Goal: Transaction & Acquisition: Purchase product/service

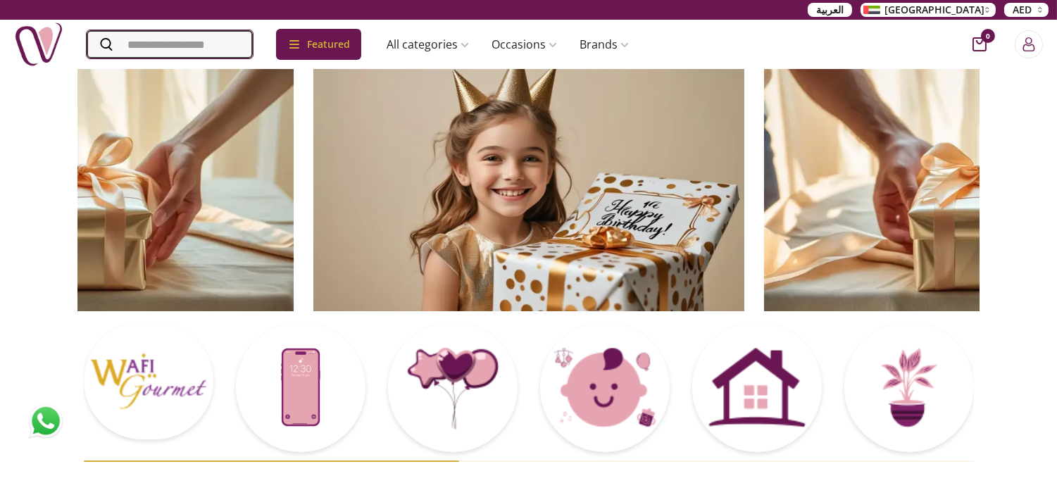
click at [181, 48] on input "Search" at bounding box center [170, 44] width 166 height 28
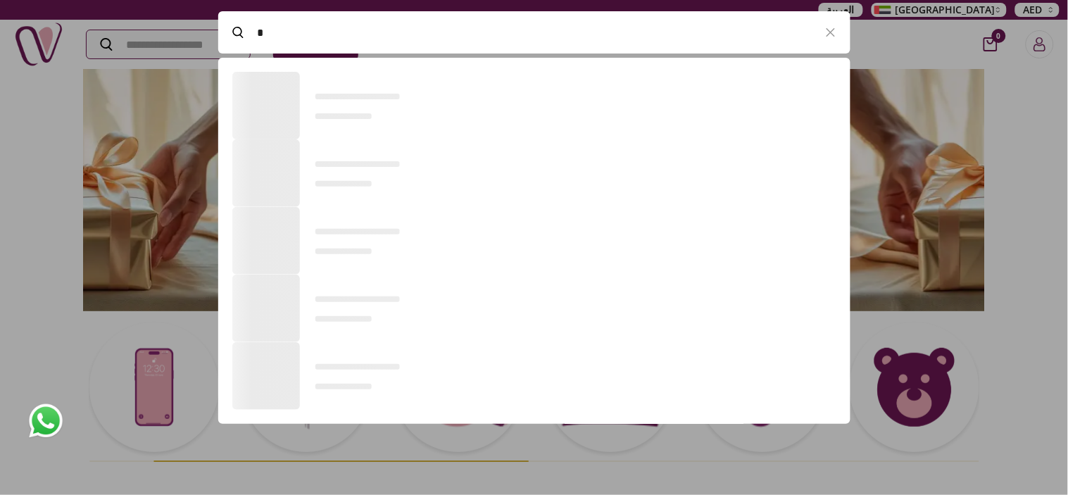
scroll to position [1, 1]
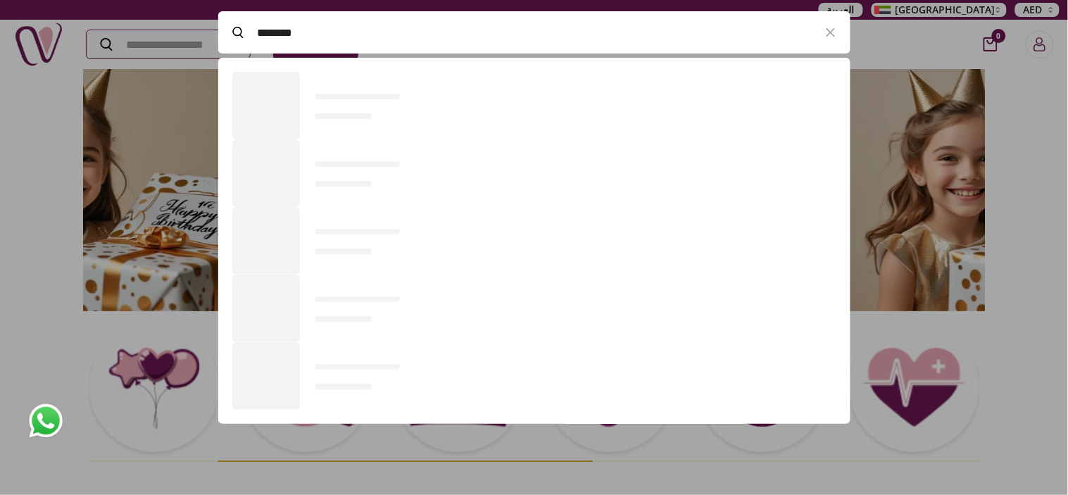
type input "*********"
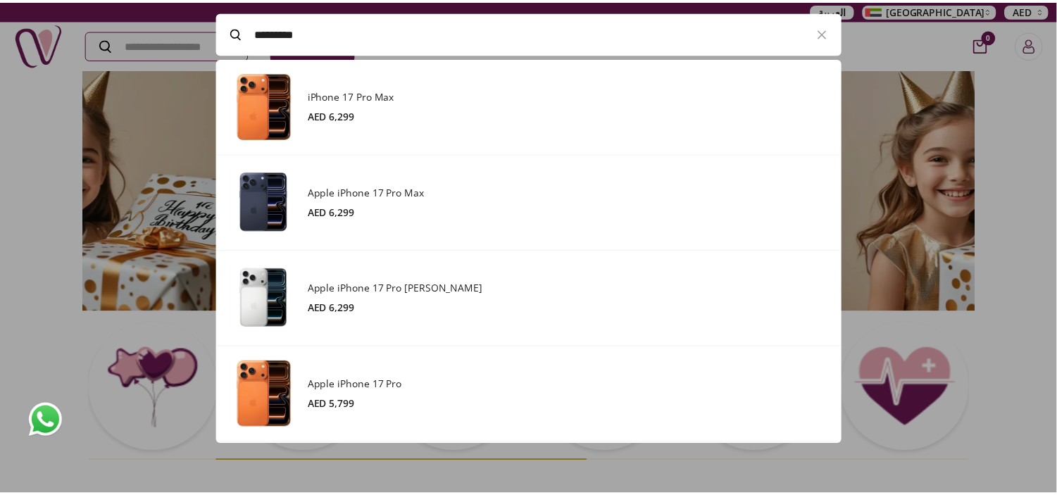
scroll to position [387, 632]
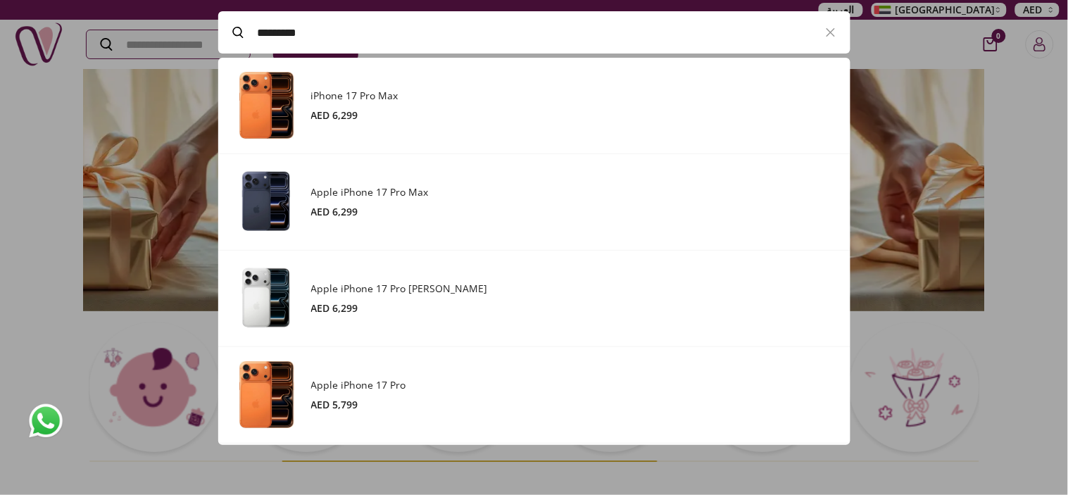
click at [364, 104] on div "iPhone 17 Pro Max AED 6,299" at bounding box center [573, 106] width 525 height 34
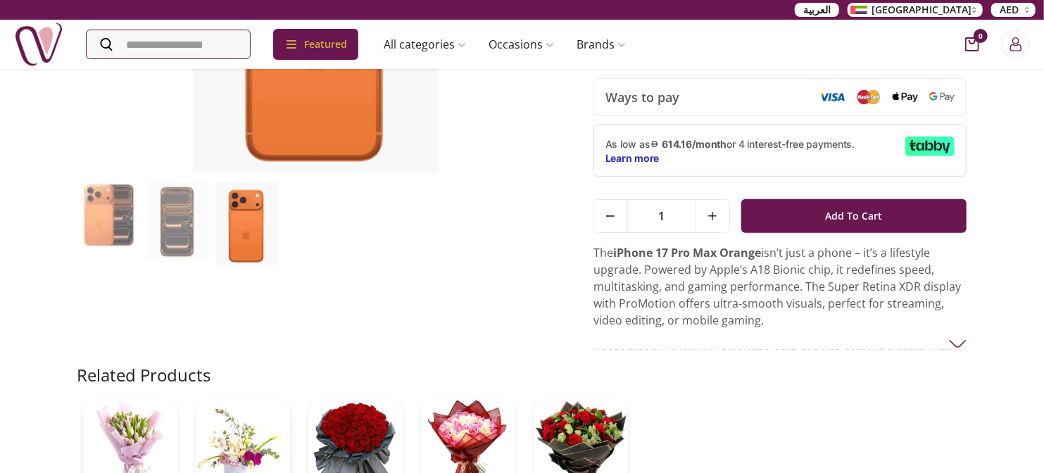
scroll to position [313, 0]
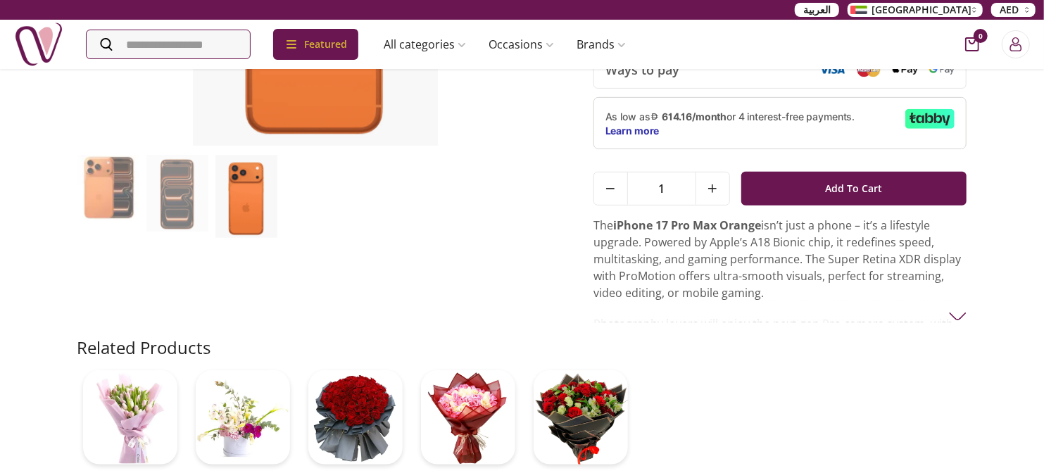
click at [954, 308] on img at bounding box center [958, 317] width 18 height 18
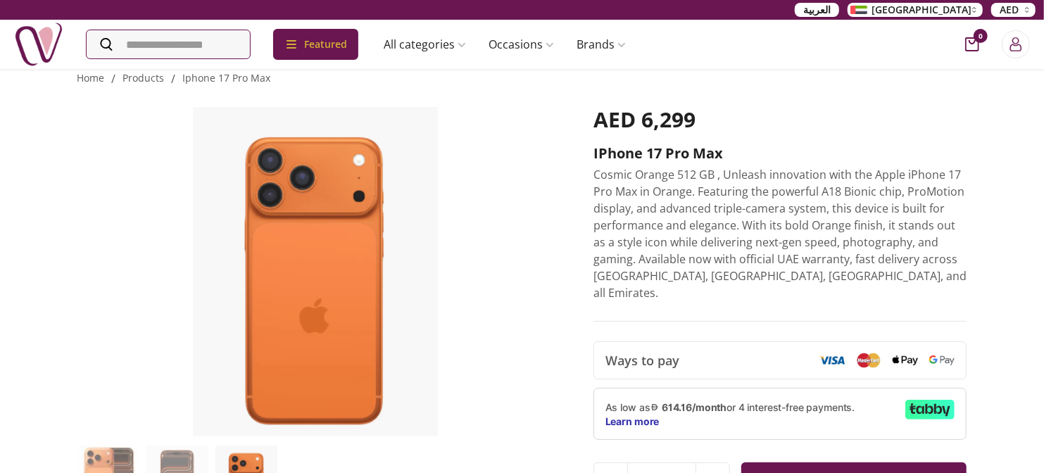
scroll to position [0, 0]
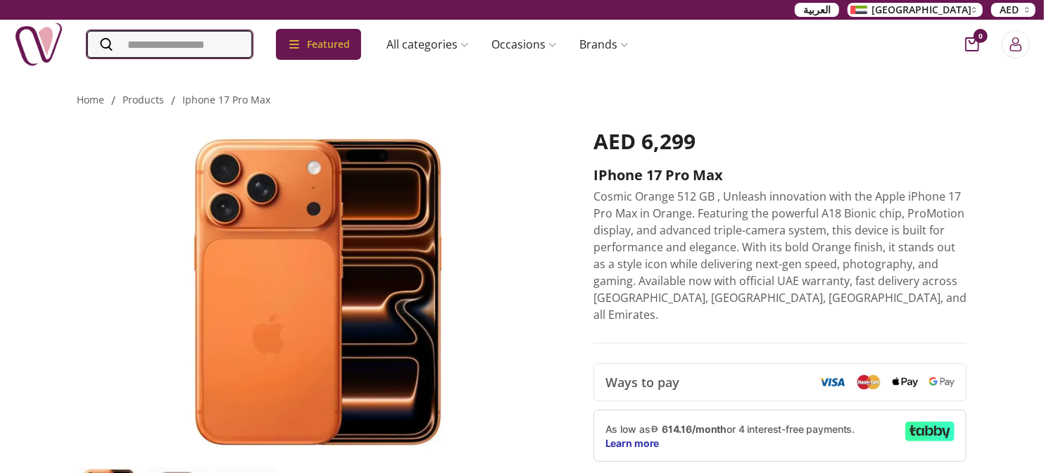
click at [244, 46] on input "Search" at bounding box center [170, 44] width 166 height 28
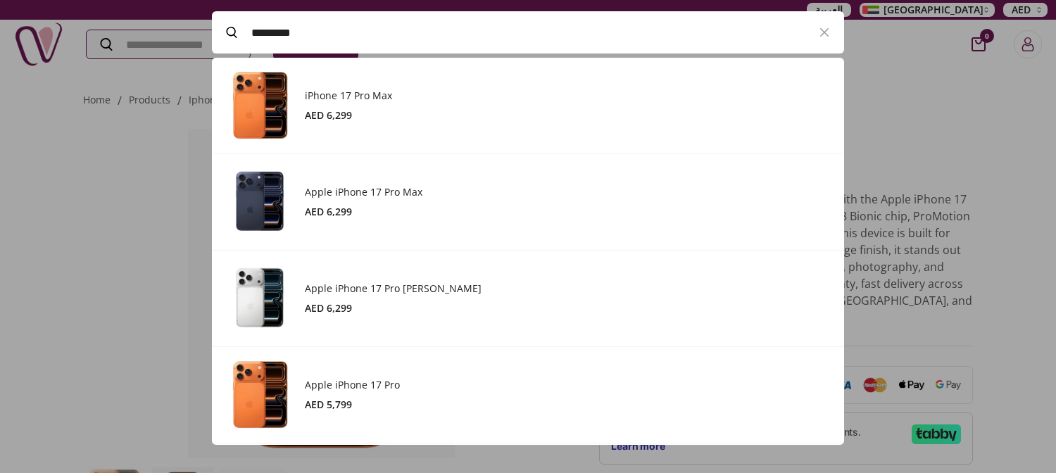
click at [375, 199] on div "Apple iPhone 17 Pro Max AED 6,299" at bounding box center [567, 202] width 525 height 34
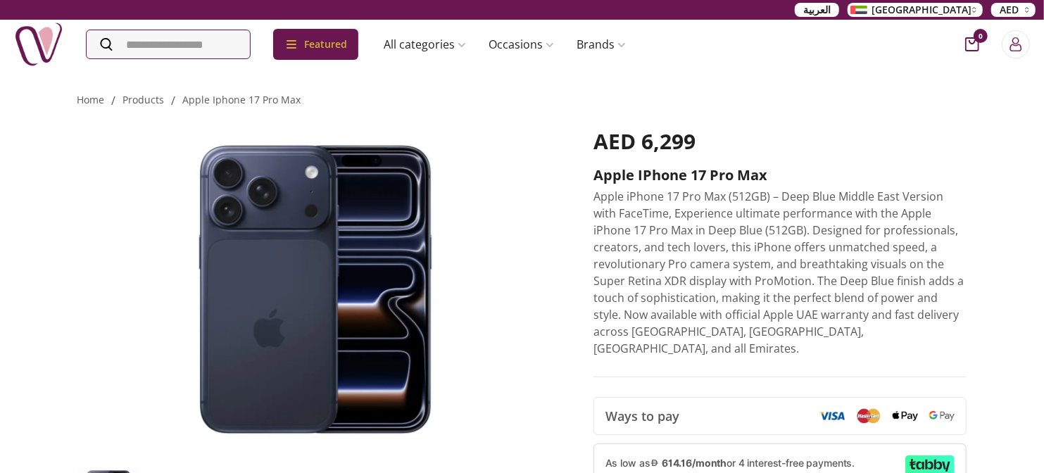
click at [820, 243] on p "Apple iPhone 17 Pro Max (512GB) – Deep Blue Middle East Version with FaceTime, …" at bounding box center [781, 272] width 374 height 169
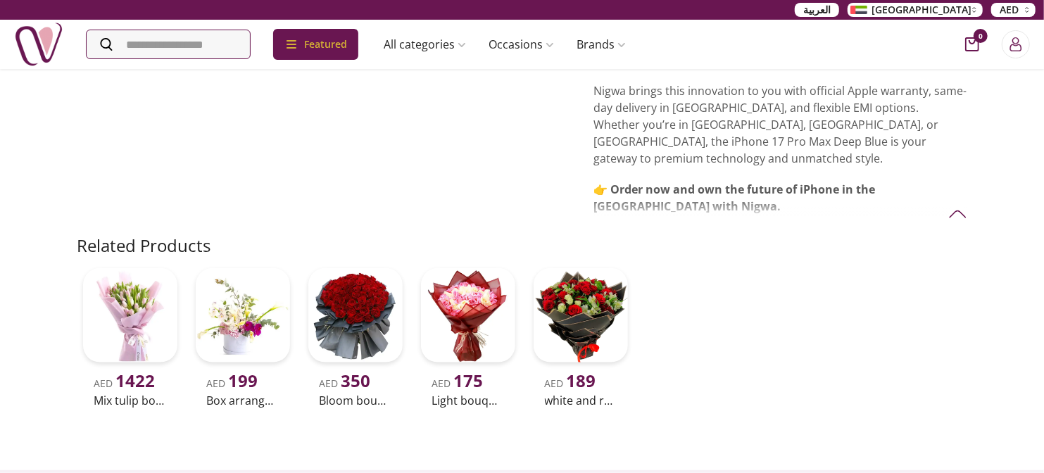
scroll to position [704, 0]
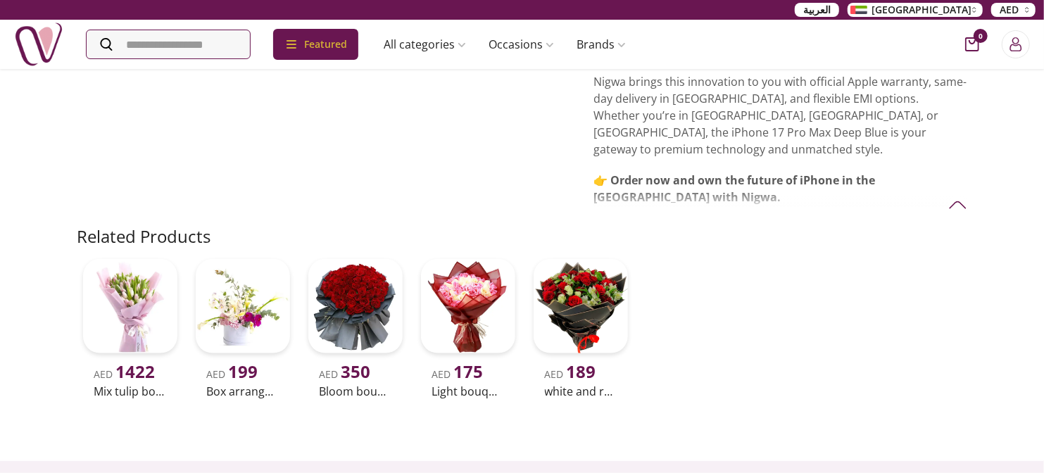
click at [954, 196] on img at bounding box center [958, 205] width 18 height 18
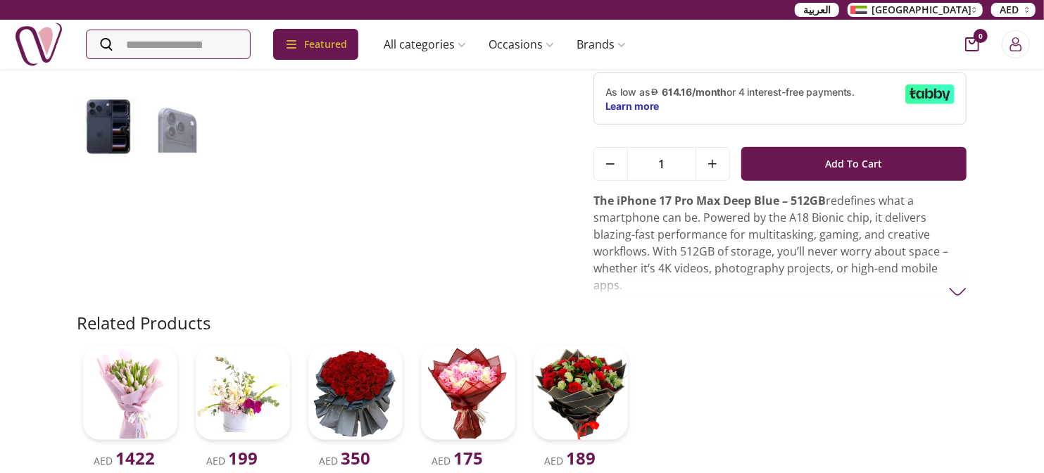
scroll to position [391, 0]
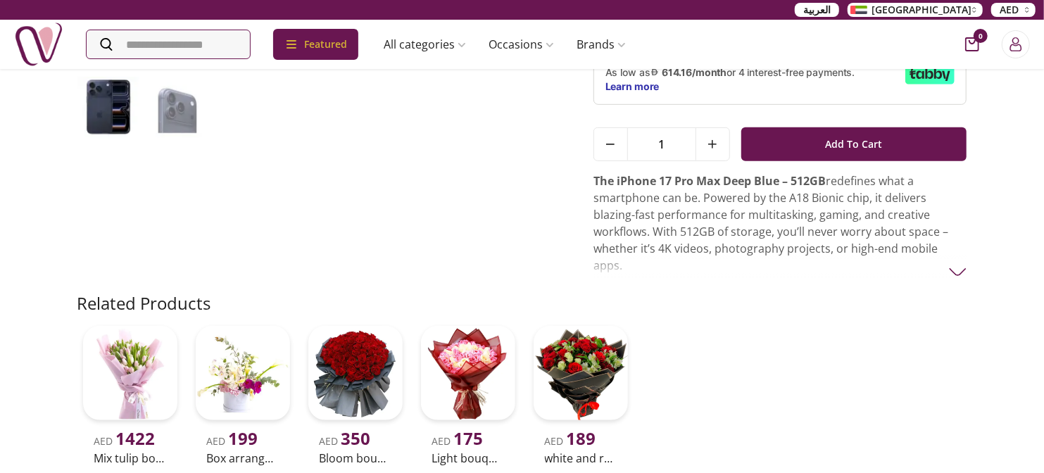
click at [840, 215] on p "The iPhone 17 Pro Max Deep Blue – 512GB redefines what a smartphone can be. Pow…" at bounding box center [781, 223] width 374 height 101
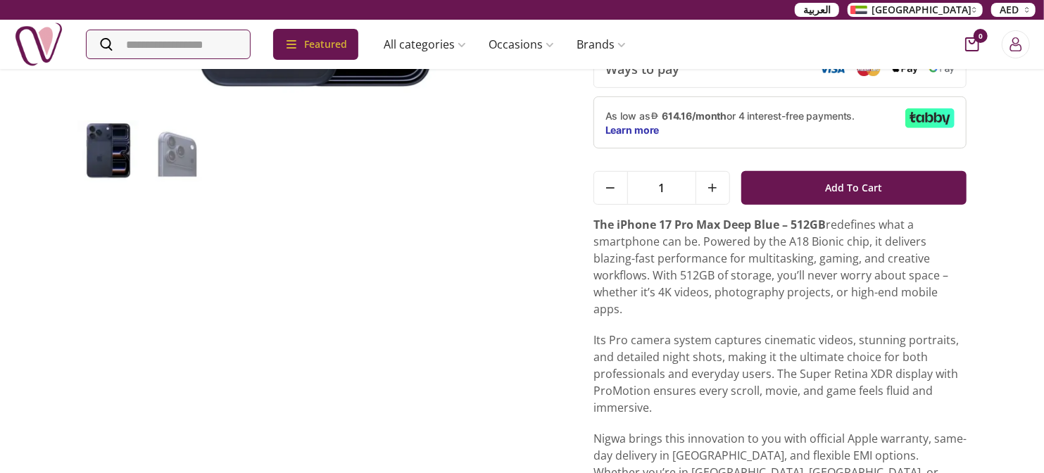
scroll to position [313, 0]
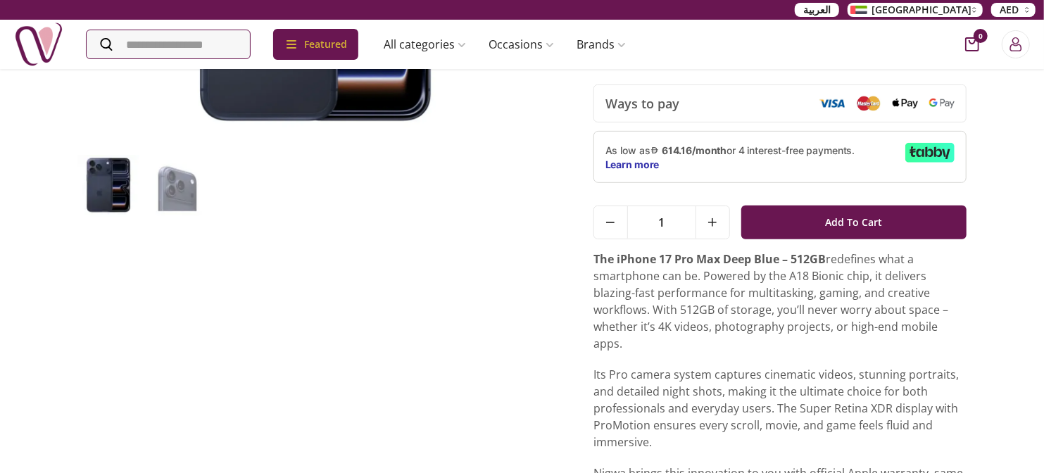
click at [536, 194] on div at bounding box center [315, 186] width 477 height 63
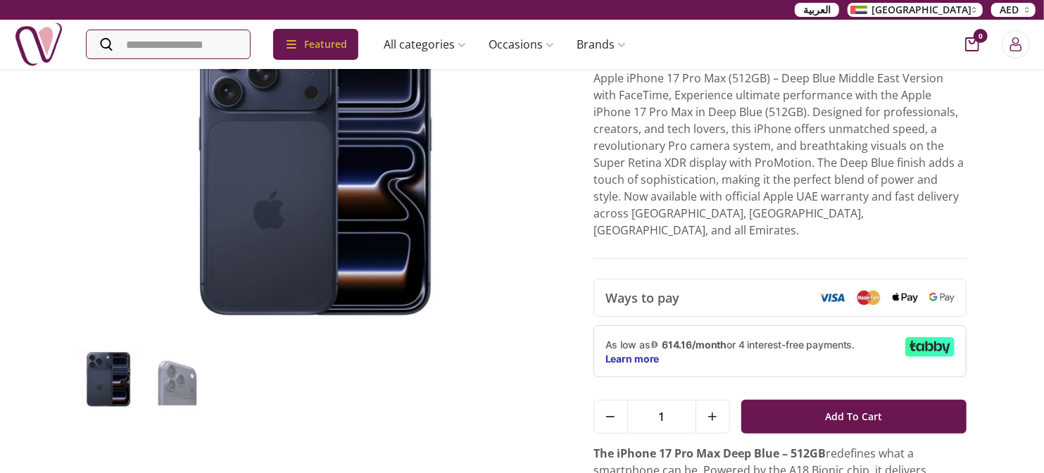
scroll to position [156, 0]
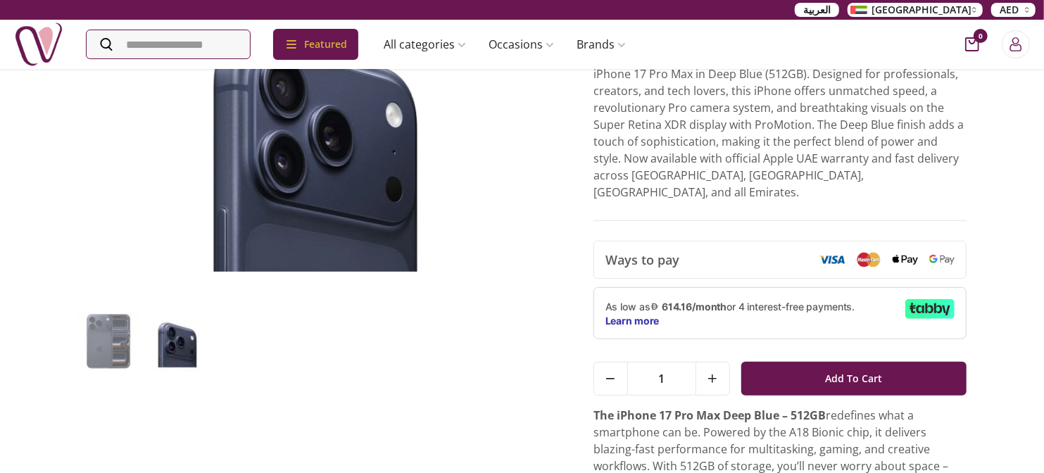
click at [845, 132] on p "Apple iPhone 17 Pro Max (512GB) – Deep Blue Middle East Version with FaceTime, …" at bounding box center [781, 116] width 374 height 169
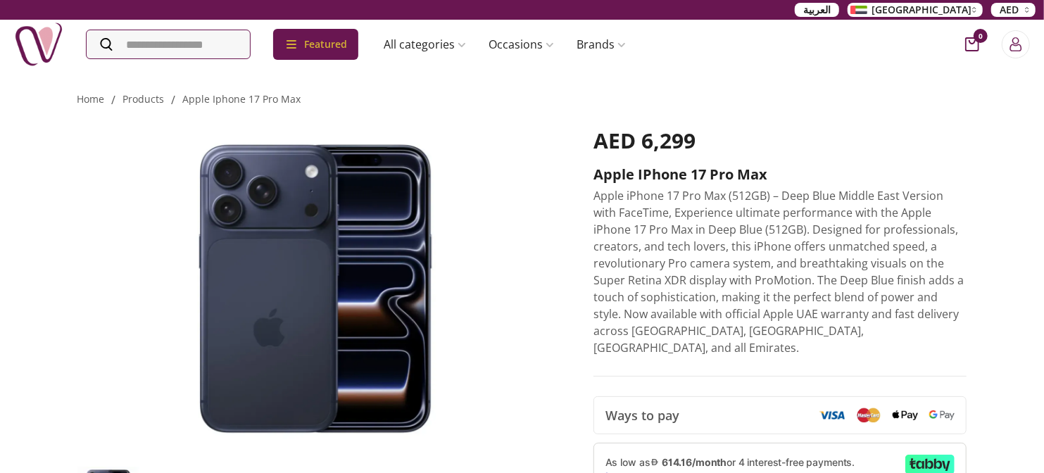
scroll to position [0, 0]
click at [680, 251] on p "Apple iPhone 17 Pro Max (512GB) – Deep Blue Middle East Version with FaceTime, …" at bounding box center [781, 272] width 374 height 169
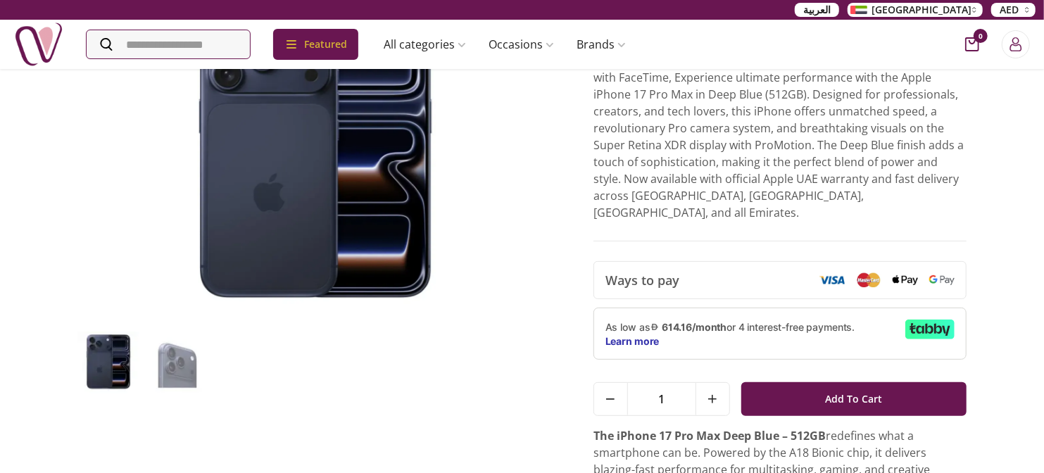
scroll to position [156, 0]
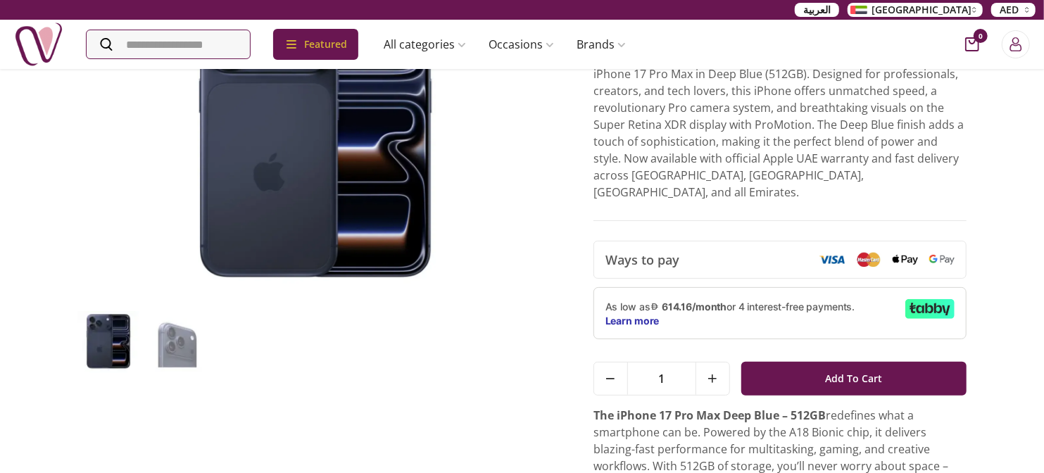
click at [794, 299] on p "As low as 614.16/month or 4 interest-free payments. Learn more" at bounding box center [750, 313] width 289 height 28
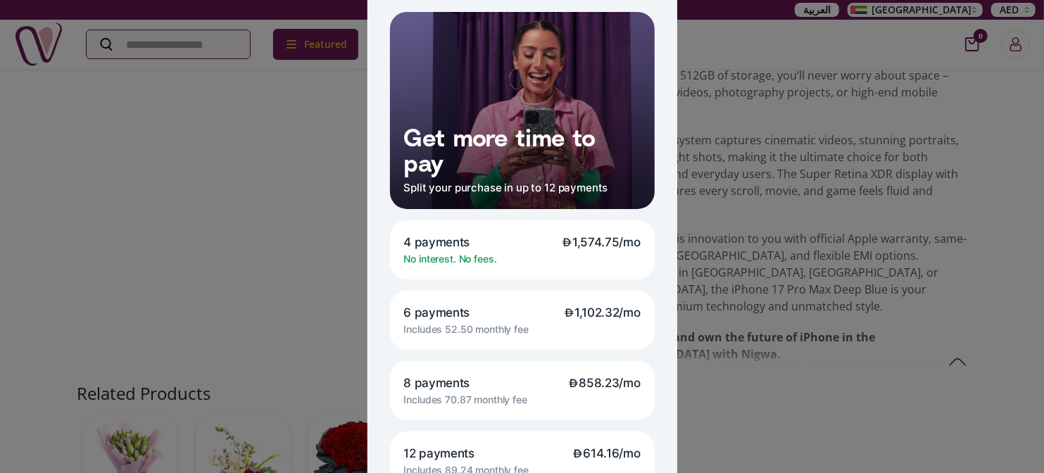
scroll to position [0, 0]
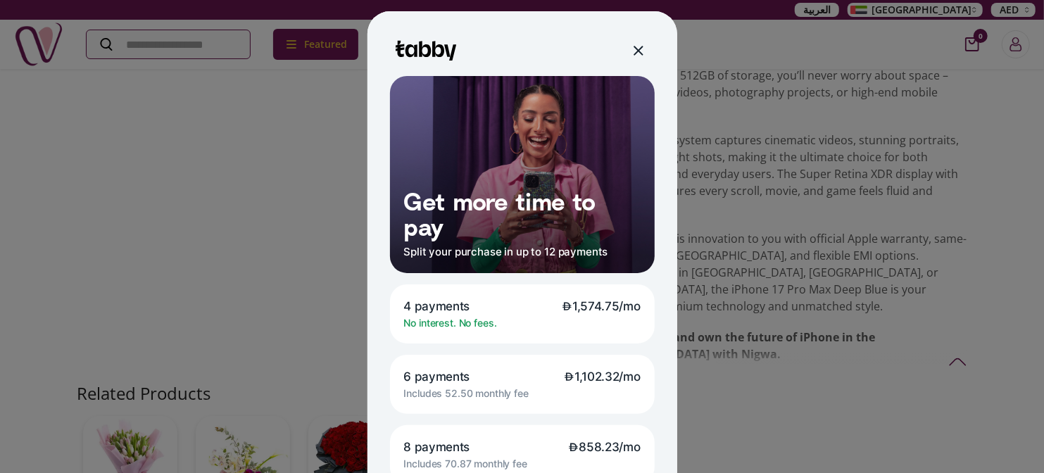
click at [925, 187] on div at bounding box center [522, 236] width 1044 height 473
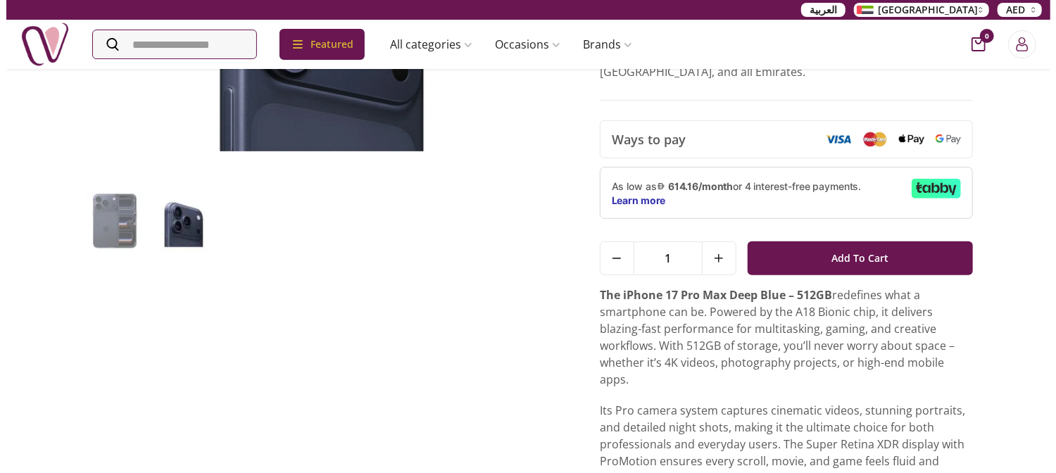
scroll to position [234, 0]
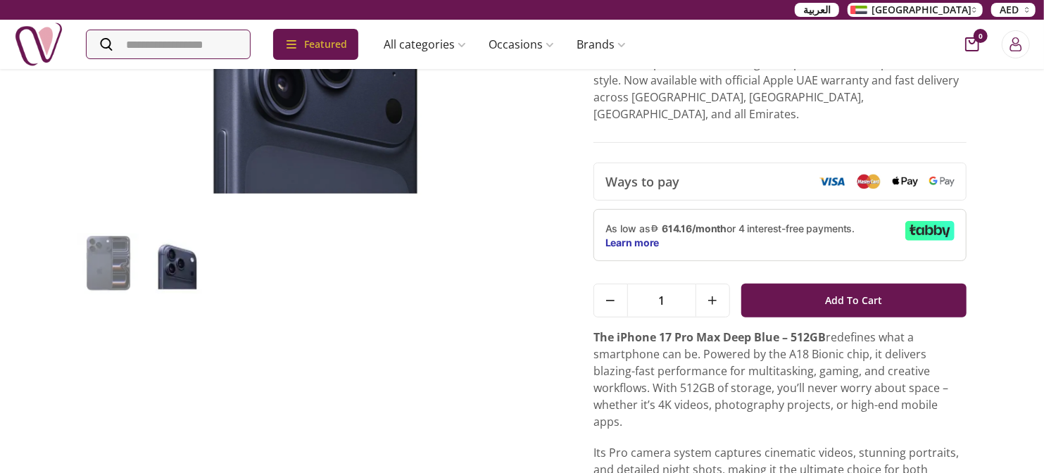
click at [910, 177] on img at bounding box center [905, 182] width 25 height 11
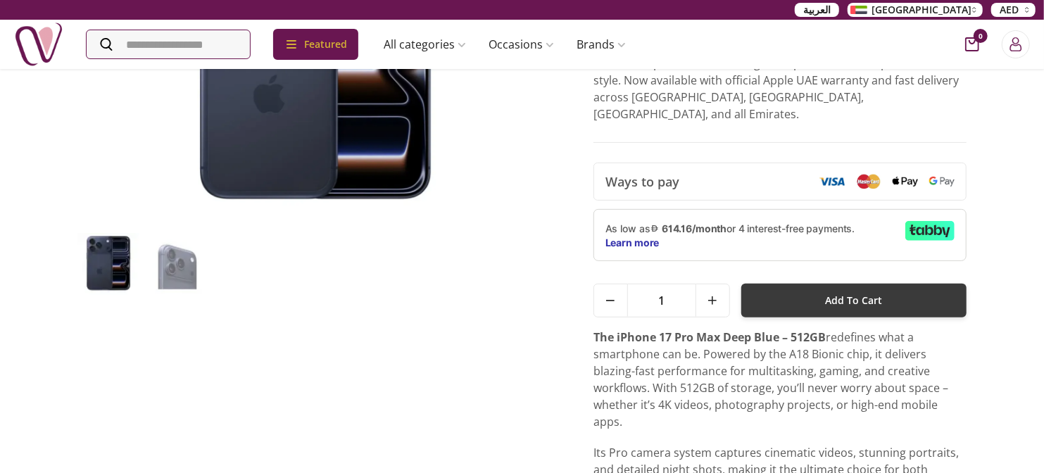
click at [912, 284] on button "Add To Cart" at bounding box center [854, 301] width 226 height 34
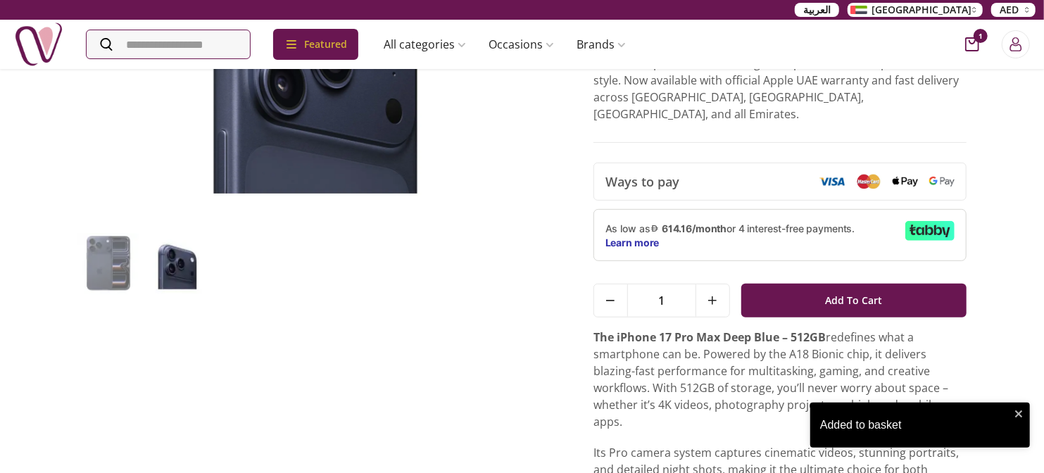
click at [934, 421] on div "Added to basket" at bounding box center [915, 425] width 190 height 17
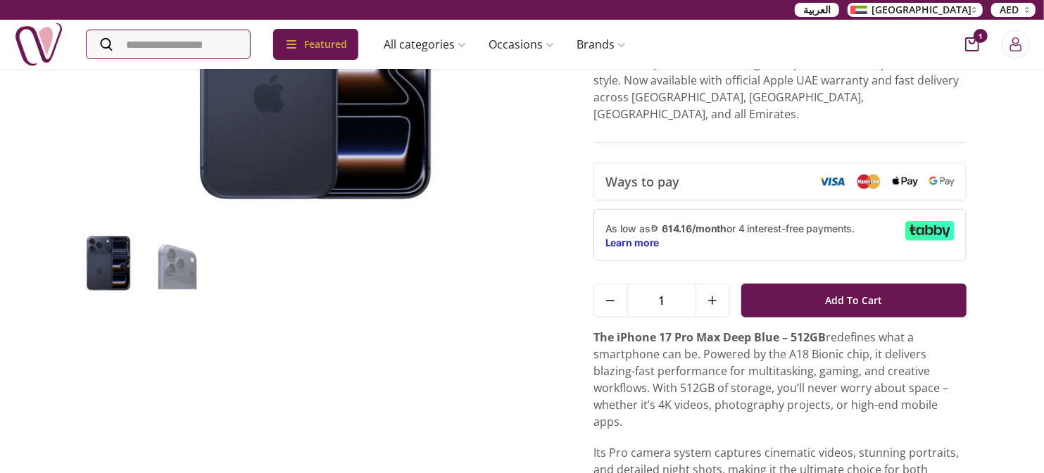
click at [965, 48] on icon "cart-button" at bounding box center [972, 44] width 14 height 14
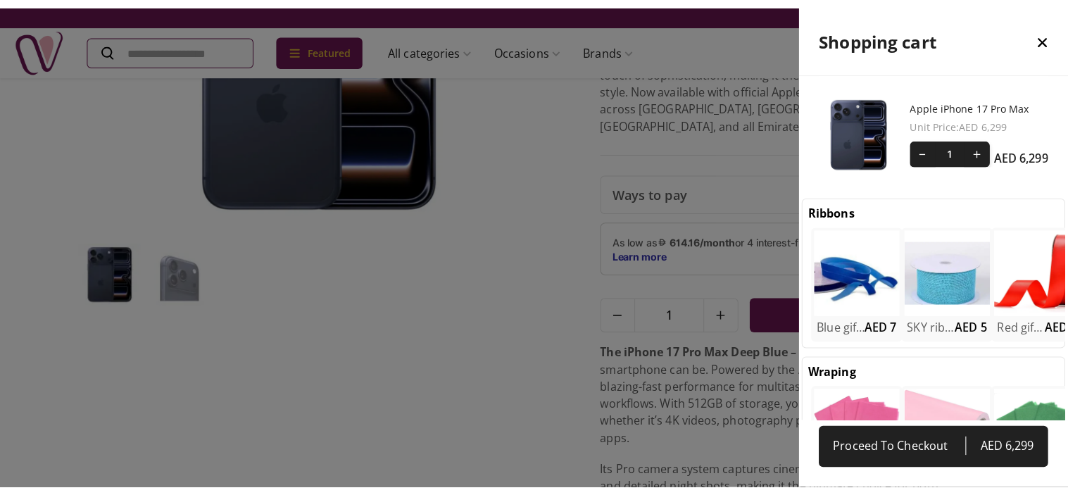
scroll to position [362, 265]
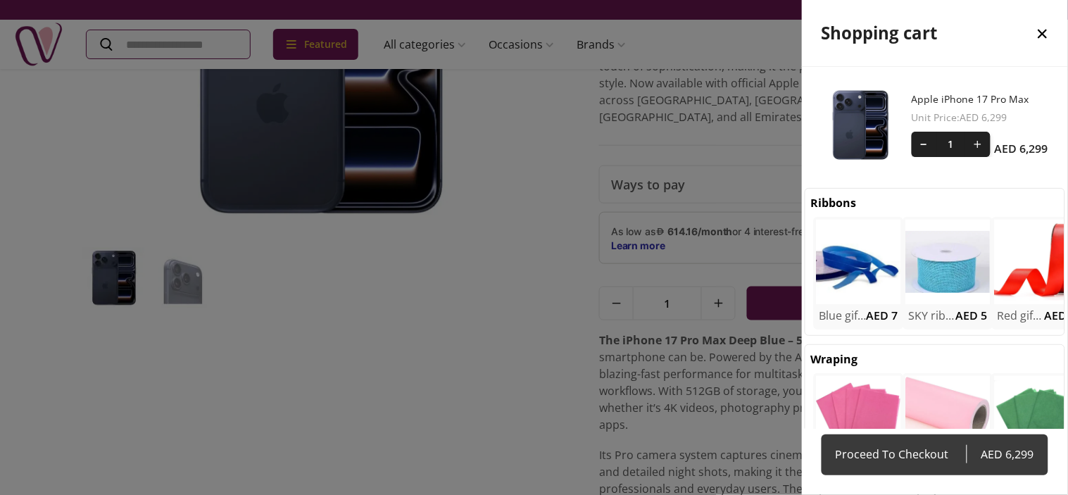
click at [884, 445] on span "Proceed To Checkout" at bounding box center [901, 454] width 131 height 20
select select "**********"
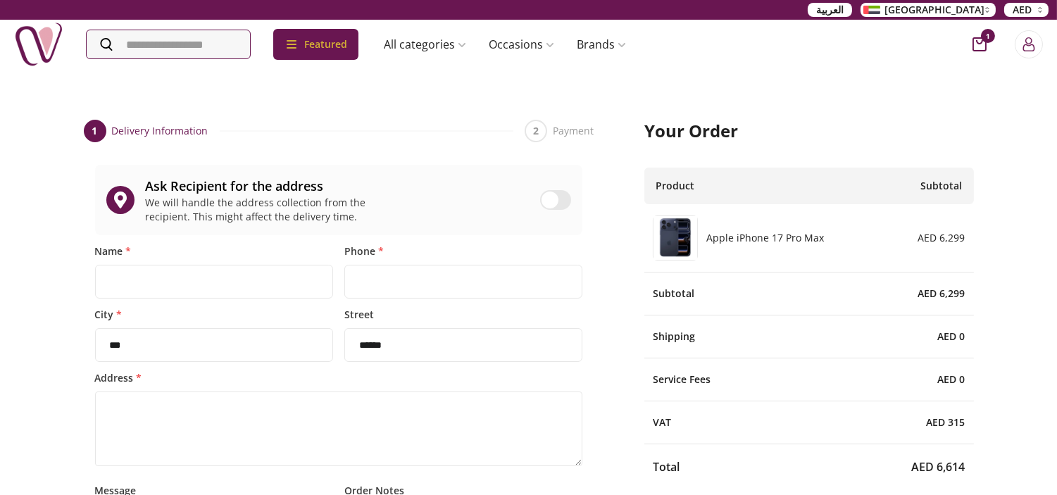
click at [551, 203] on span at bounding box center [549, 200] width 17 height 17
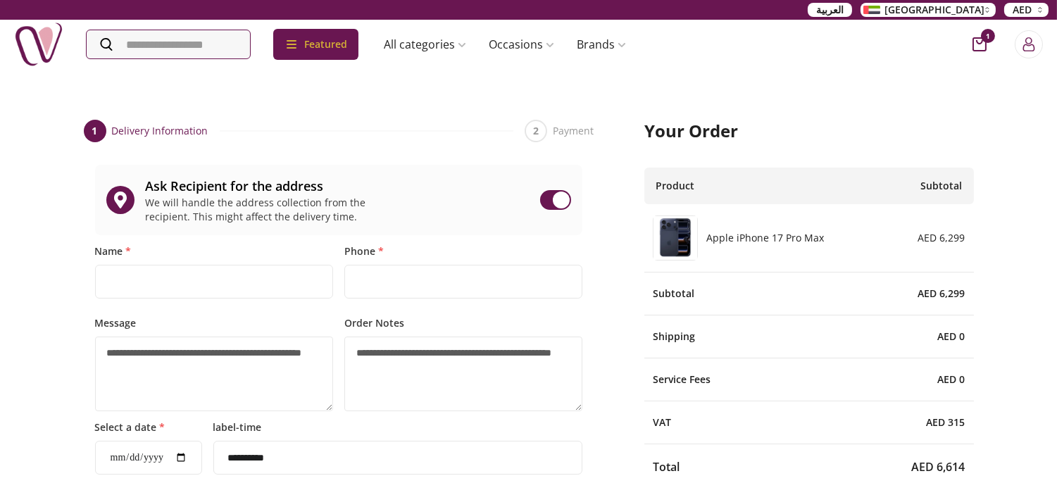
click at [560, 199] on span at bounding box center [561, 200] width 17 height 17
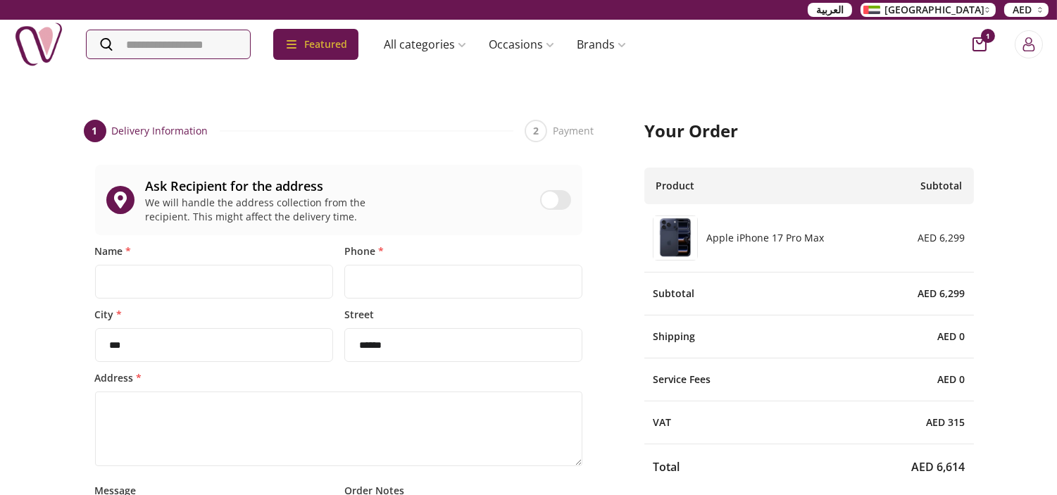
click at [554, 191] on div at bounding box center [555, 200] width 31 height 20
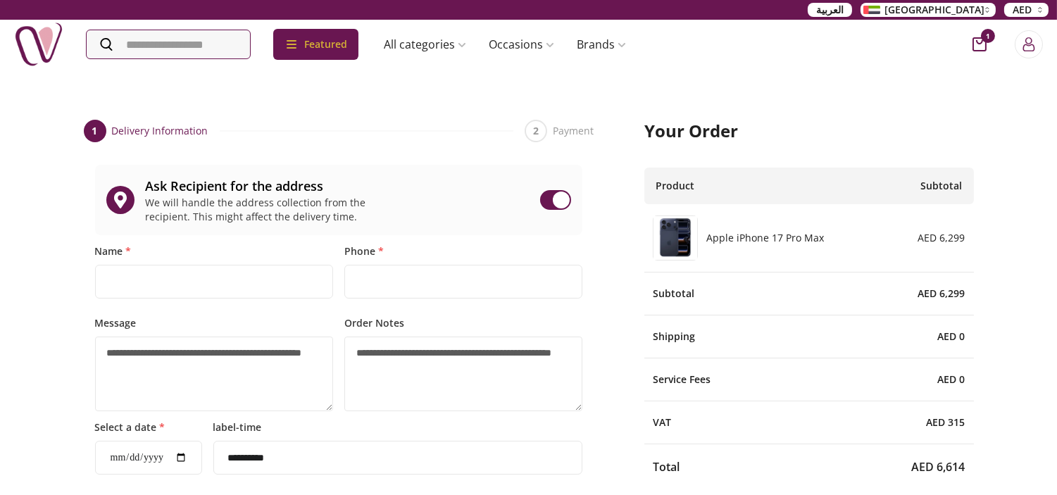
click at [644, 100] on div "**********" at bounding box center [529, 444] width 890 height 752
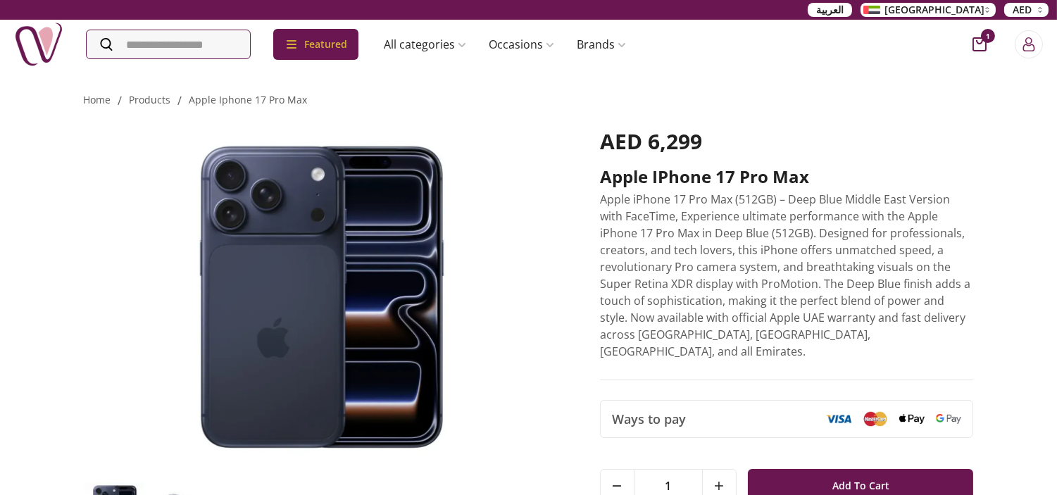
click at [840, 272] on p "Apple iPhone 17 Pro Max (512GB) – Deep Blue Middle East Version with FaceTime, …" at bounding box center [787, 275] width 374 height 169
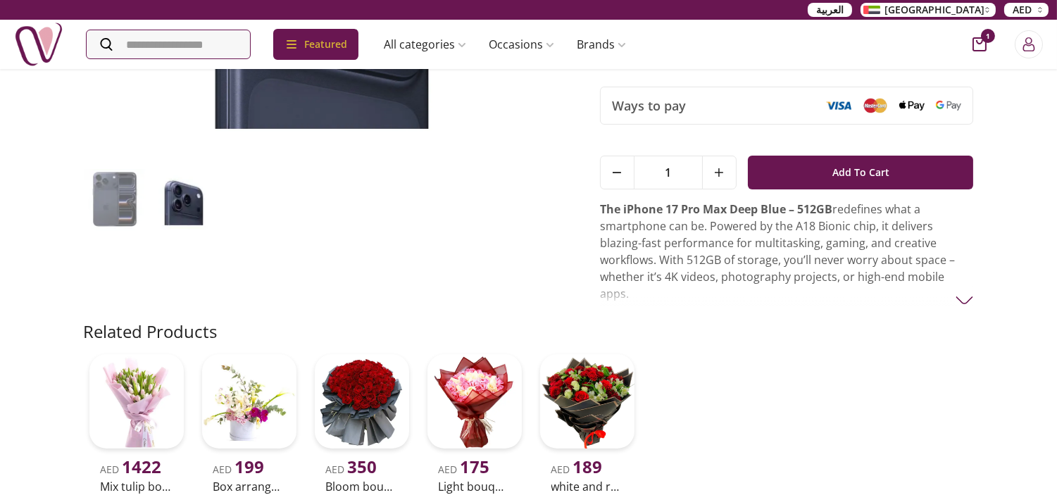
scroll to position [313, 0]
click at [834, 251] on p "The iPhone 17 Pro Max Deep Blue – 512GB redefines what a smartphone can be. Pow…" at bounding box center [787, 251] width 374 height 101
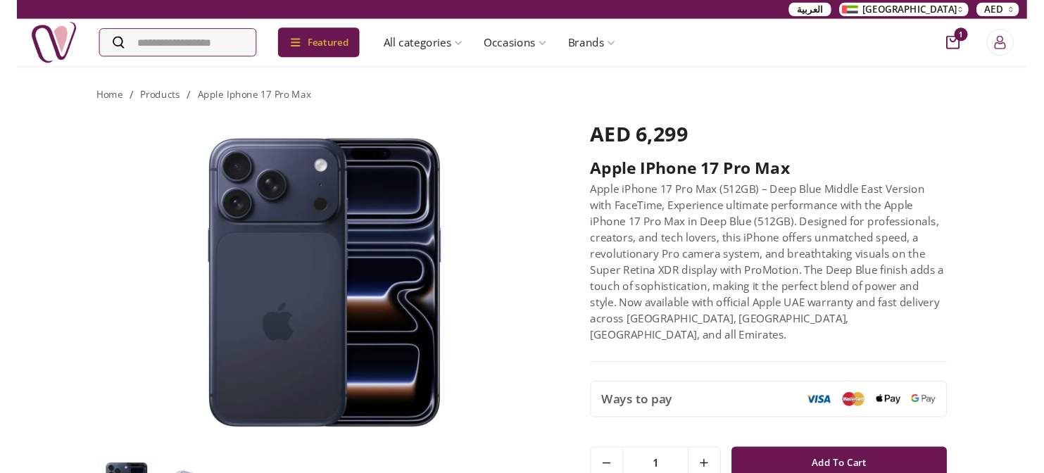
scroll to position [0, 0]
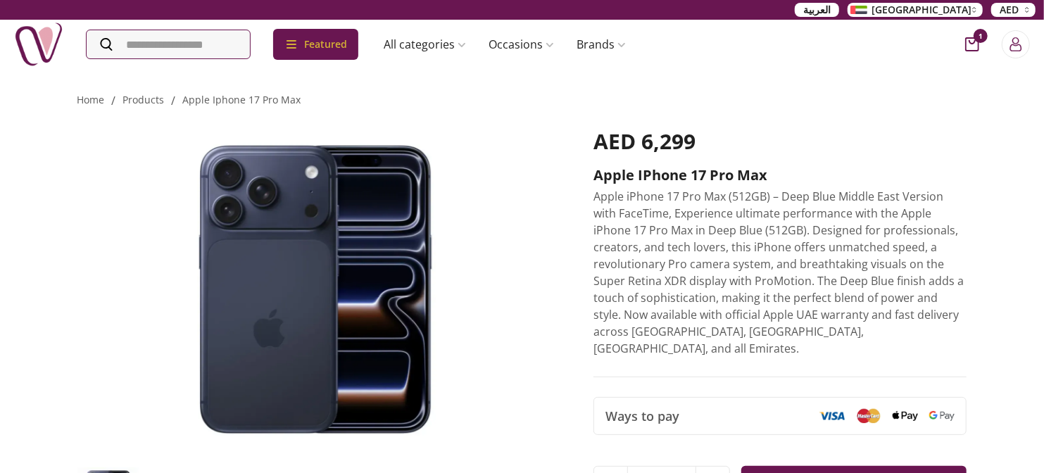
click at [815, 253] on p "Apple iPhone 17 Pro Max (512GB) – Deep Blue Middle East Version with FaceTime, …" at bounding box center [781, 272] width 374 height 169
